Goal: Book appointment/travel/reservation

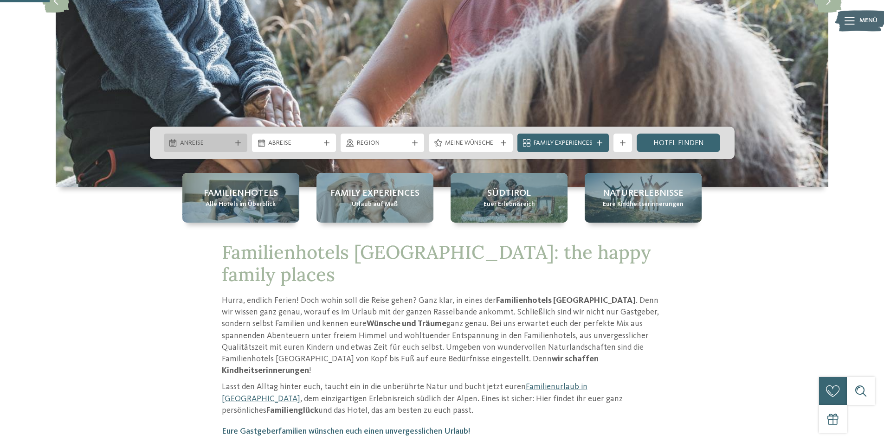
click at [239, 137] on div "Anreise" at bounding box center [206, 143] width 84 height 19
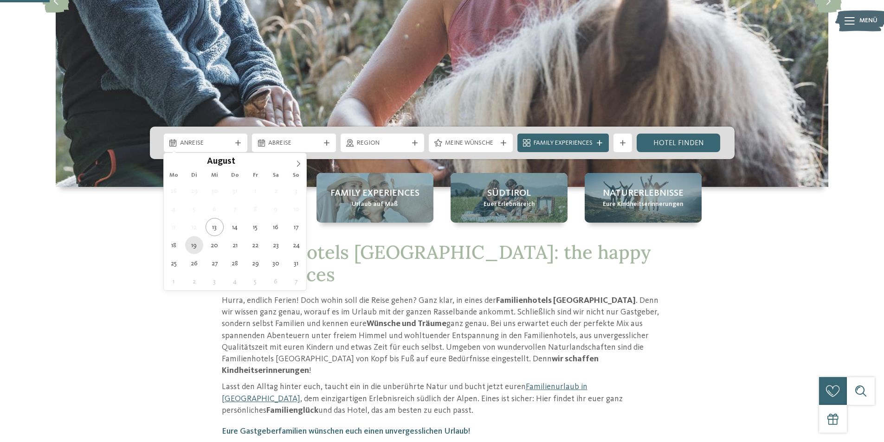
type div "[DATE]"
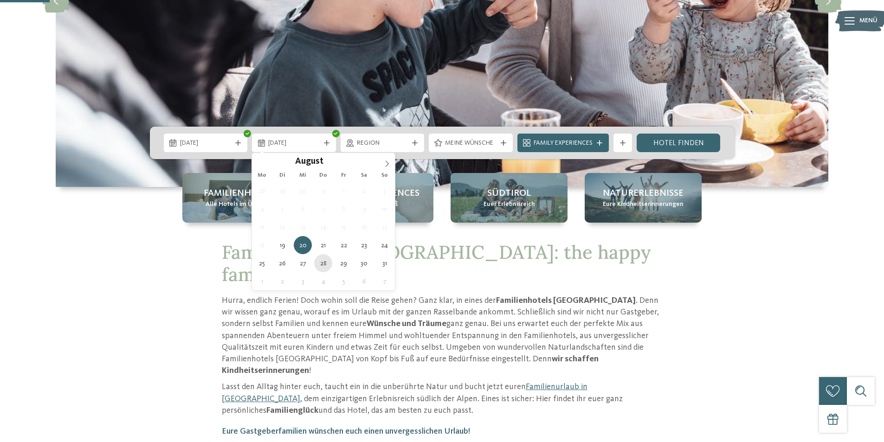
type div "[DATE]"
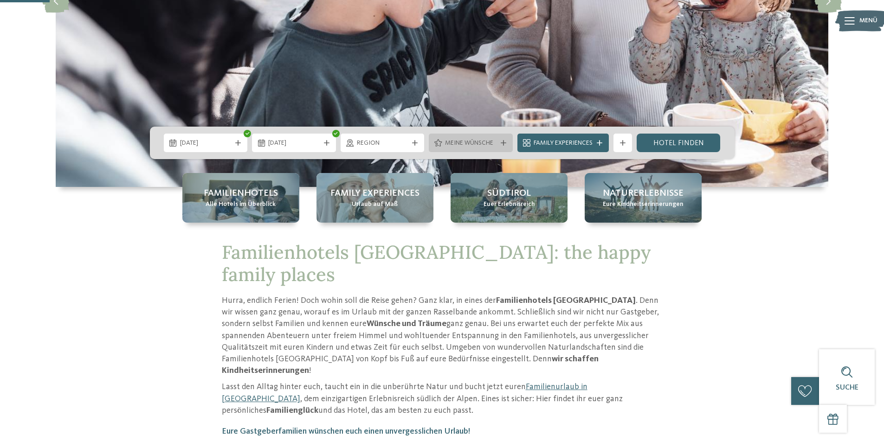
click at [505, 142] on icon at bounding box center [504, 143] width 6 height 6
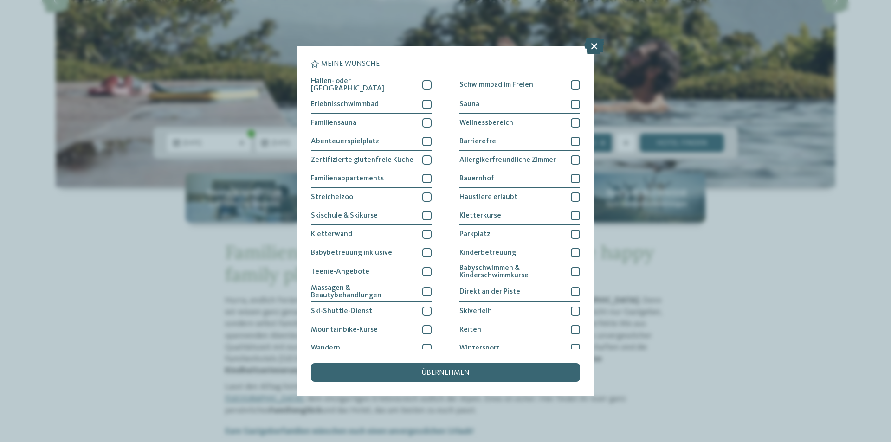
click at [594, 45] on icon at bounding box center [594, 46] width 20 height 16
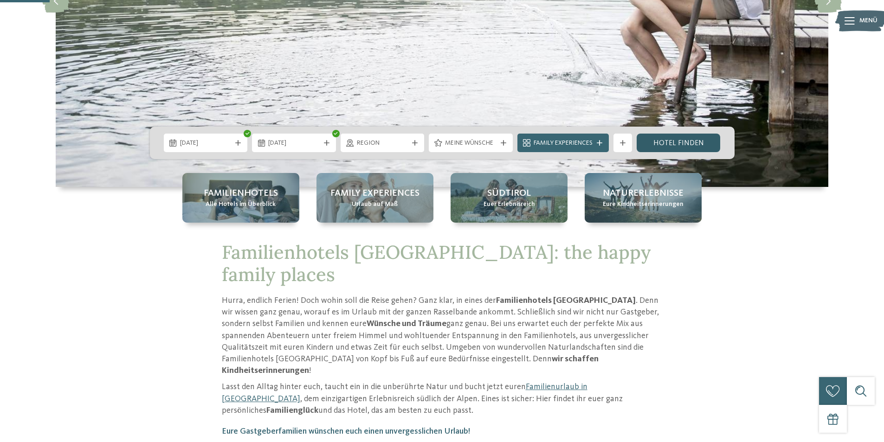
click at [665, 142] on link "Hotel finden" at bounding box center [679, 143] width 84 height 19
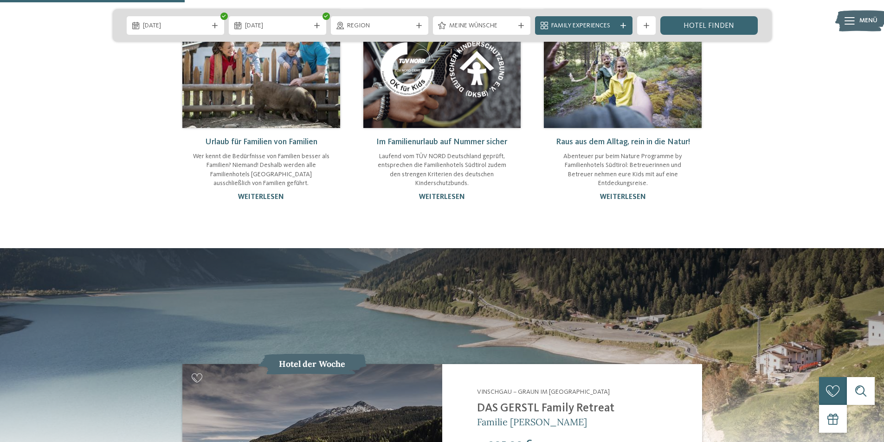
scroll to position [882, 0]
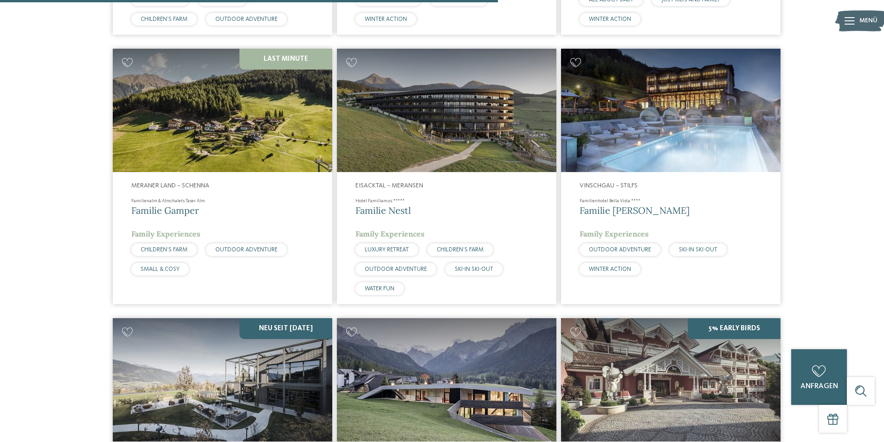
scroll to position [1596, 0]
